Goal: Check status: Check status

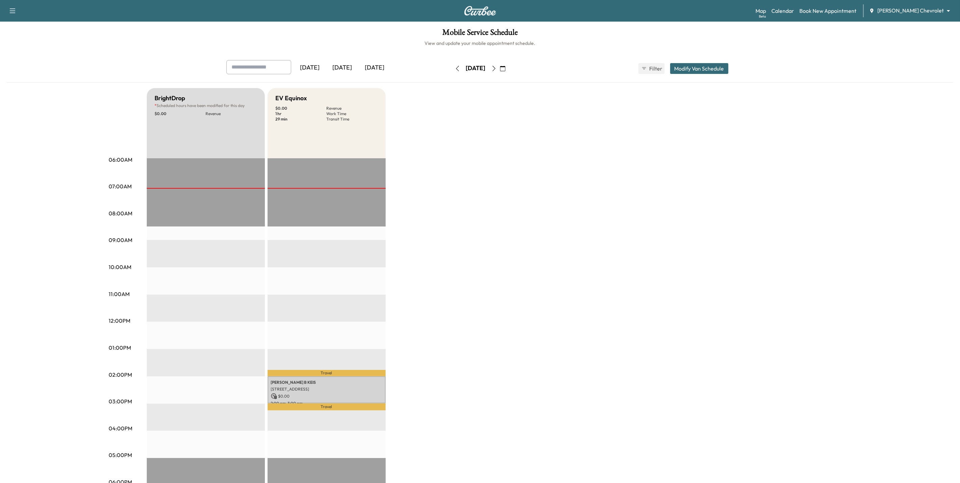
scroll to position [51, 0]
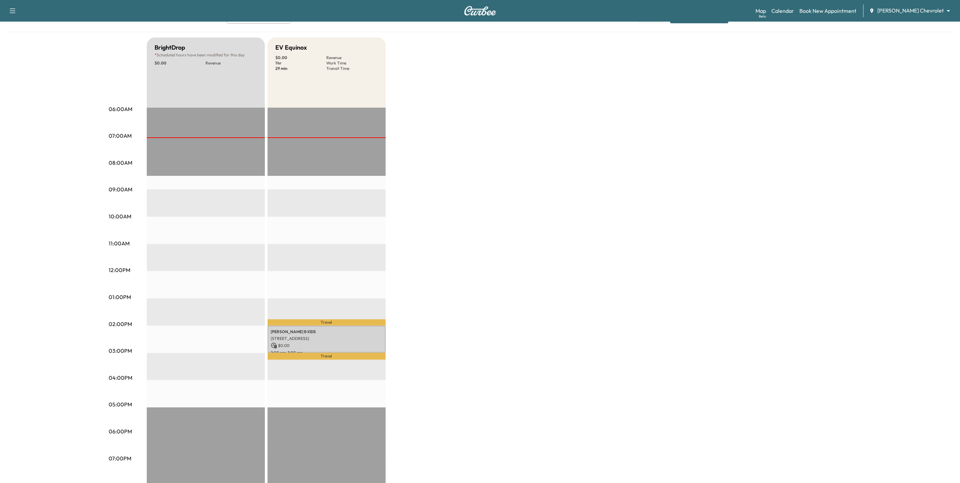
click at [916, 11] on body "Support Log Out Map Beta Calendar Book New Appointment [PERSON_NAME] Chevrolet …" at bounding box center [480, 190] width 960 height 483
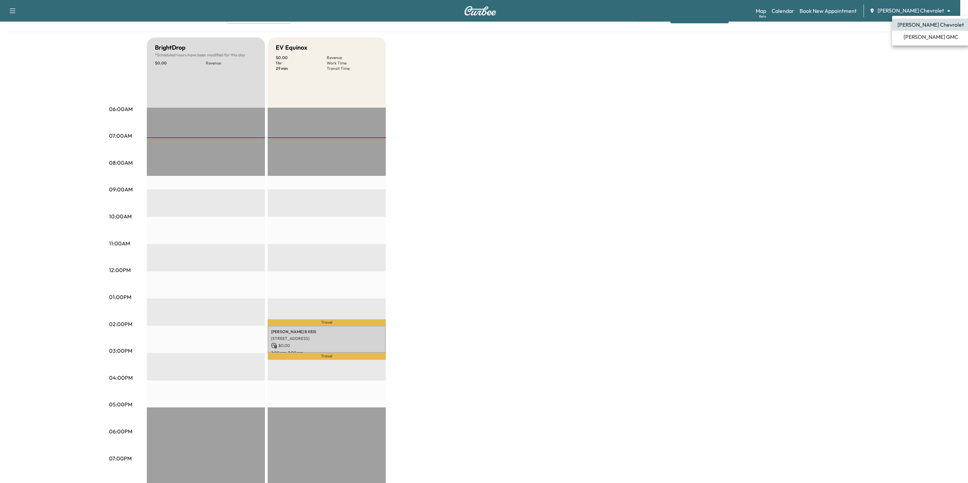
click at [912, 40] on span "[PERSON_NAME] GMC" at bounding box center [930, 37] width 55 height 8
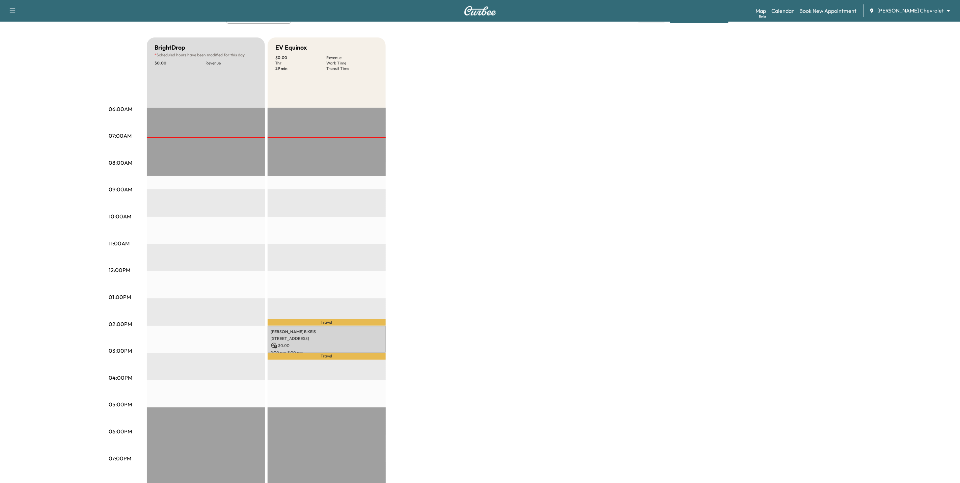
scroll to position [0, 0]
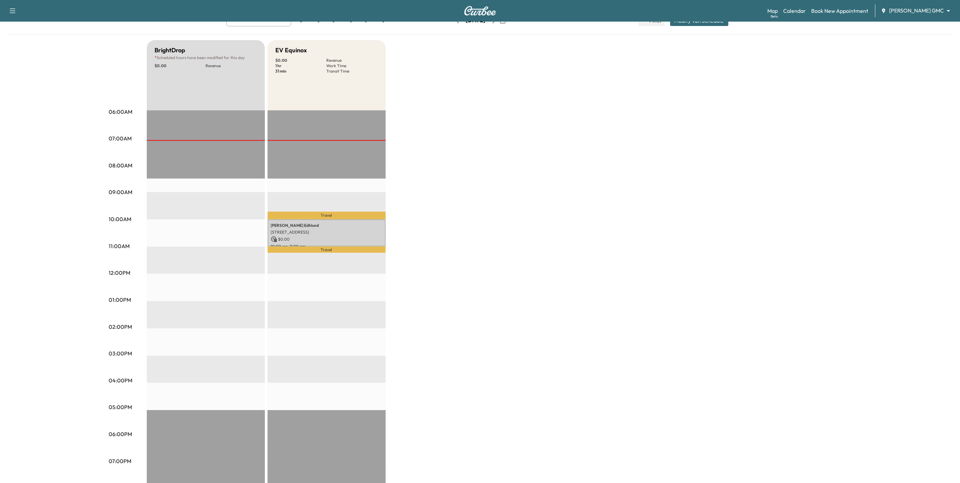
scroll to position [17, 0]
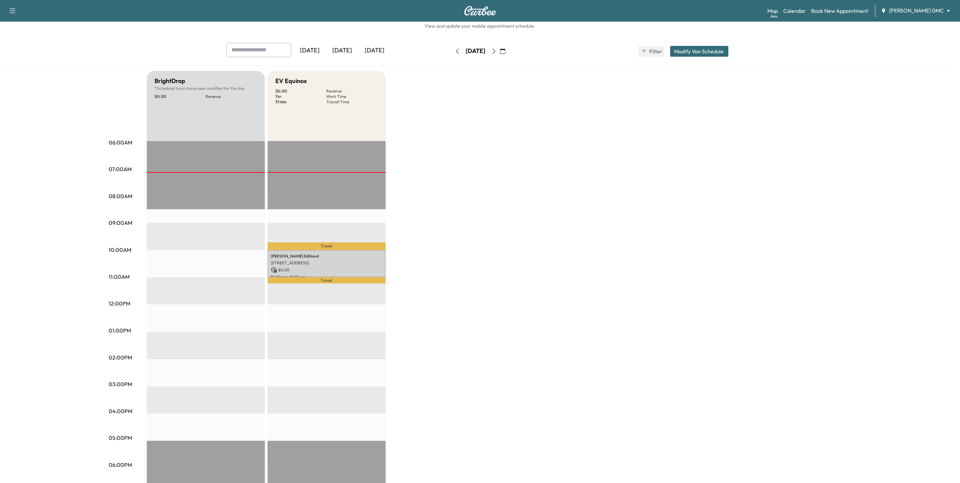
click at [497, 51] on icon "button" at bounding box center [493, 51] width 5 height 5
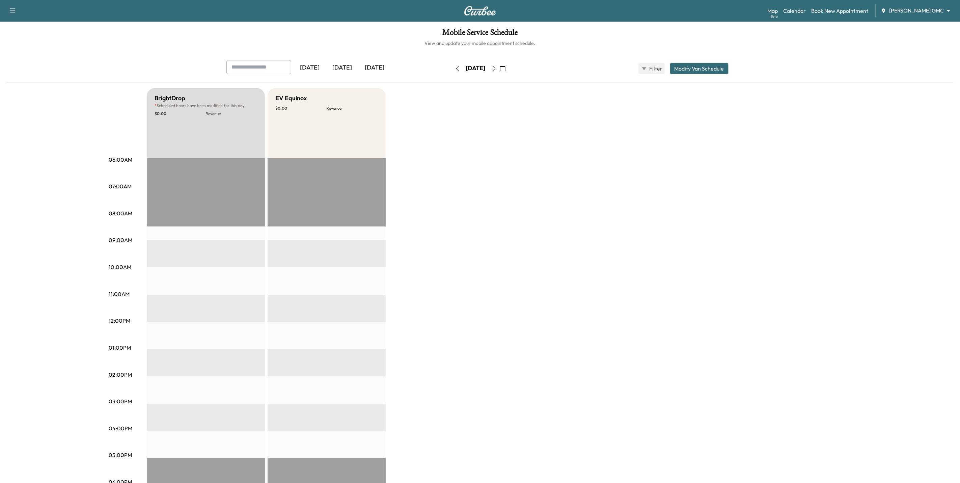
click at [506, 70] on icon "button" at bounding box center [502, 68] width 5 height 5
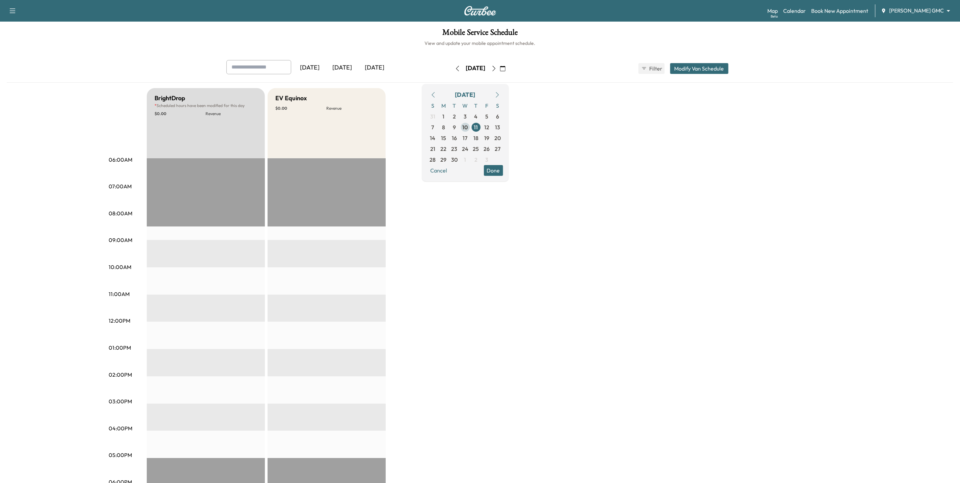
click at [468, 128] on span "10" at bounding box center [465, 127] width 6 height 8
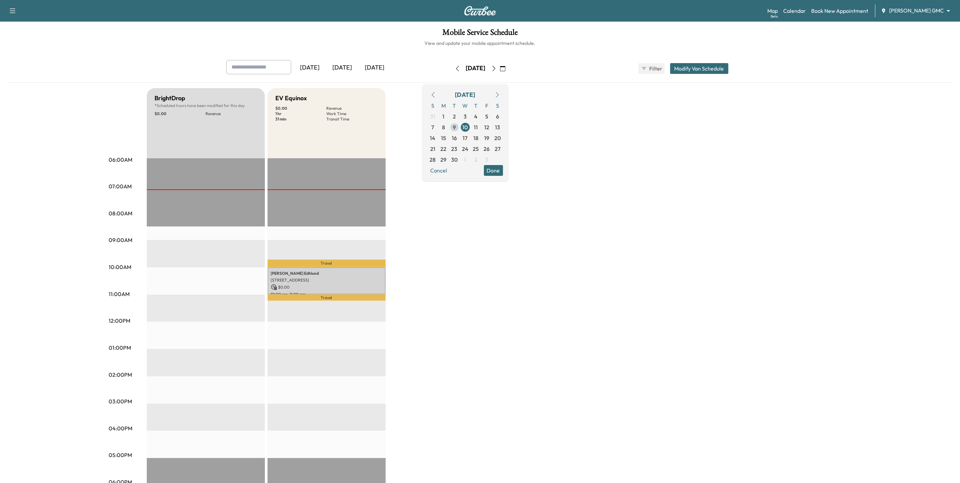
click at [460, 128] on span "9" at bounding box center [454, 127] width 11 height 11
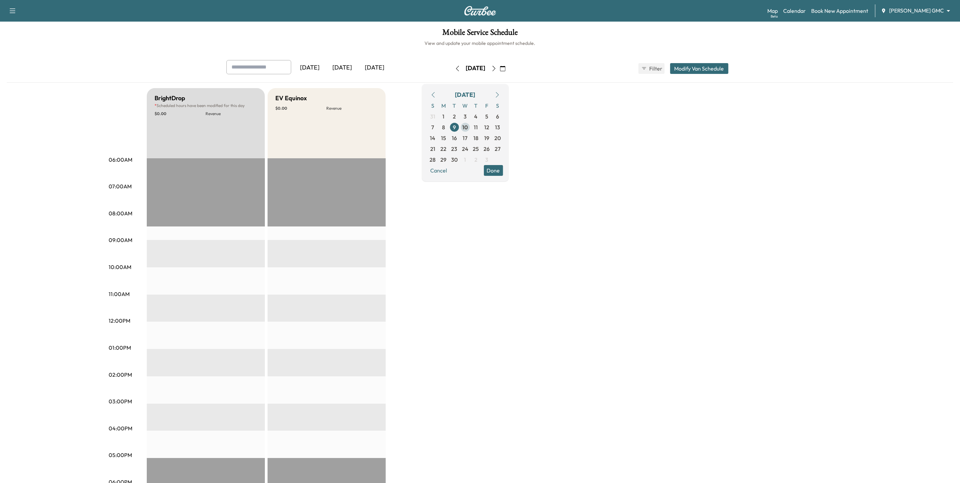
click at [468, 128] on span "10" at bounding box center [465, 127] width 6 height 8
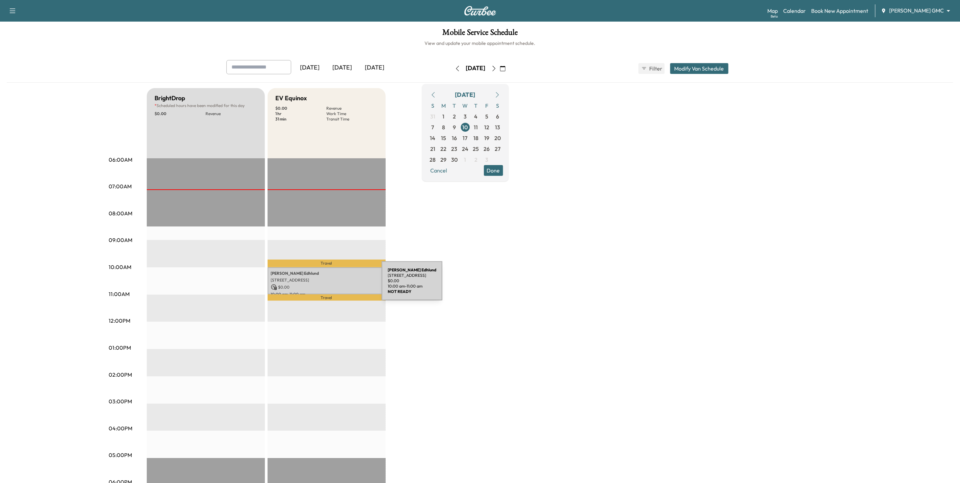
click at [331, 285] on p "$ 0.00" at bounding box center [326, 287] width 111 height 6
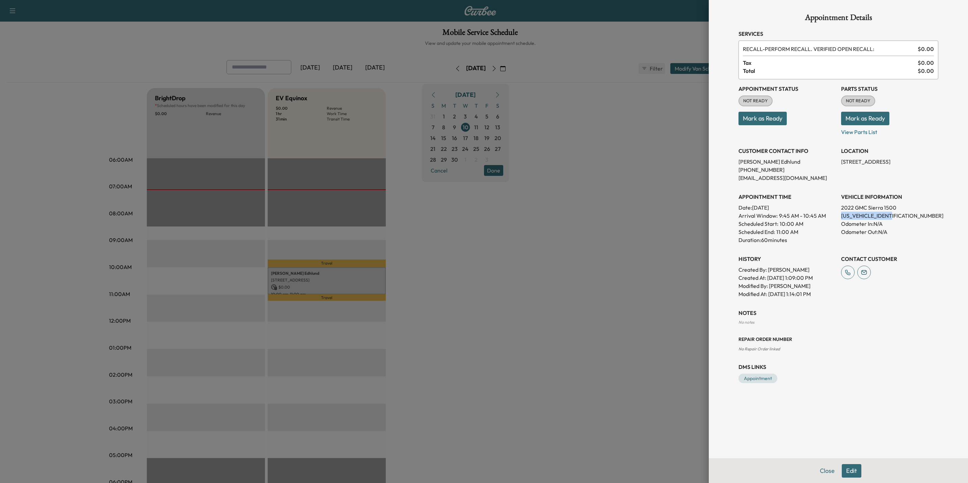
drag, startPoint x: 903, startPoint y: 216, endPoint x: 839, endPoint y: 219, distance: 63.9
click at [839, 219] on div "Appointment Status NOT READY Mark as Ready Parts Status NOT READY Mark as Ready…" at bounding box center [838, 188] width 200 height 219
drag, startPoint x: 839, startPoint y: 219, endPoint x: 844, endPoint y: 217, distance: 5.3
copy p "[US_VEHICLE_IDENTIFICATION_NUMBER]"
click at [661, 234] on div at bounding box center [484, 241] width 968 height 483
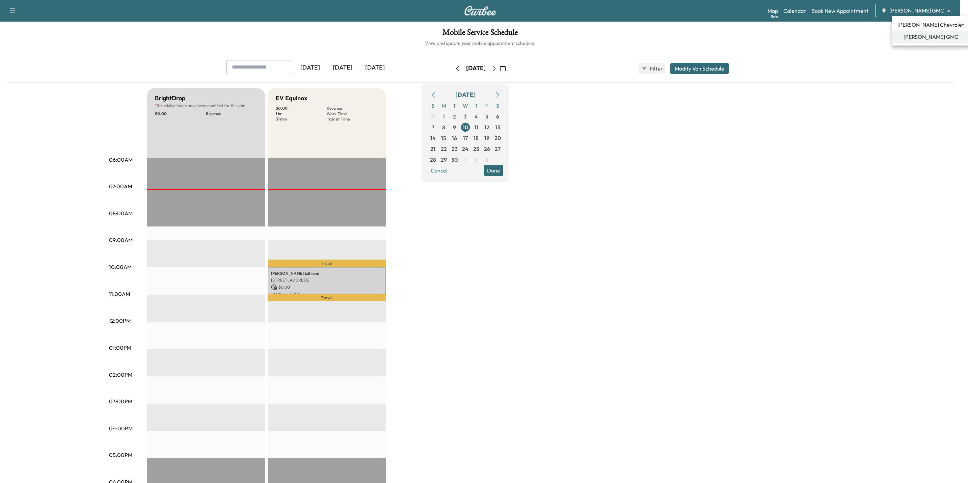
click at [906, 8] on body "Support Log Out Map Beta Calendar Book New Appointment [PERSON_NAME] GMC ******…" at bounding box center [484, 241] width 968 height 483
click at [913, 26] on span "[PERSON_NAME] Chevrolet" at bounding box center [930, 25] width 66 height 8
